Goal: Task Accomplishment & Management: Manage account settings

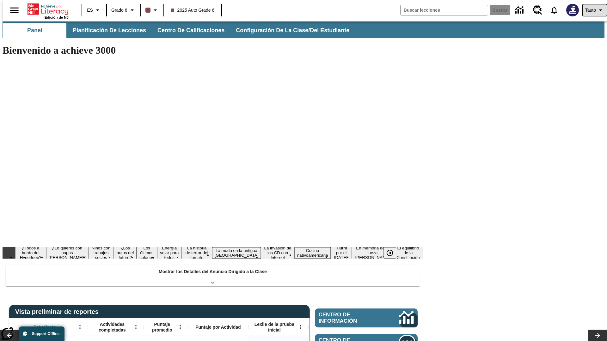
click at [591, 10] on span "Tauto" at bounding box center [590, 10] width 11 height 7
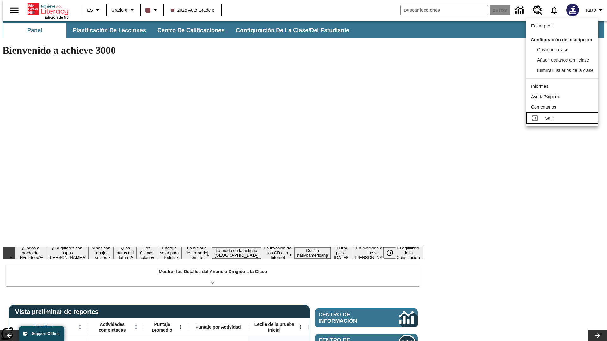
click at [564, 122] on div "Salir" at bounding box center [569, 118] width 48 height 7
